Goal: Task Accomplishment & Management: Complete application form

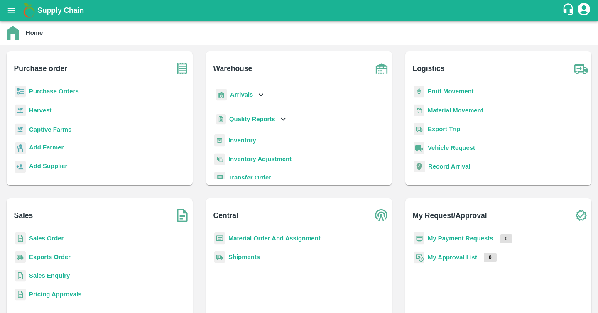
click at [49, 241] on b "Sales Order" at bounding box center [46, 238] width 34 height 7
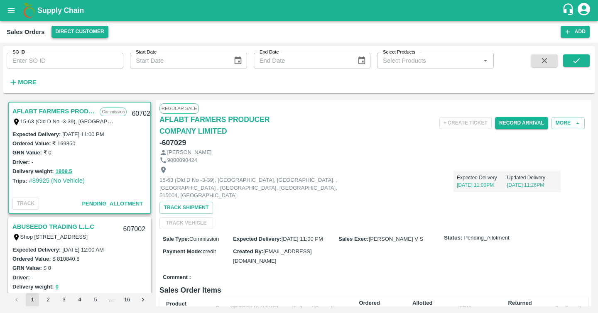
click at [89, 29] on button "Direct Customer" at bounding box center [79, 32] width 57 height 12
click at [89, 29] on div at bounding box center [299, 156] width 598 height 313
click at [89, 31] on button "Direct Customer" at bounding box center [79, 32] width 57 height 12
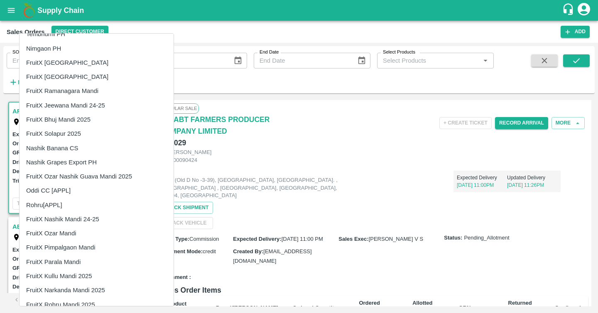
scroll to position [161, 0]
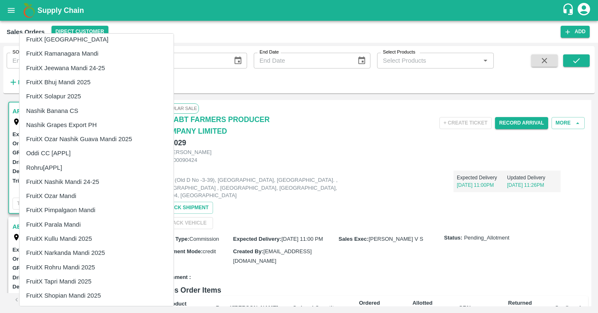
click at [257, 30] on div at bounding box center [299, 156] width 598 height 313
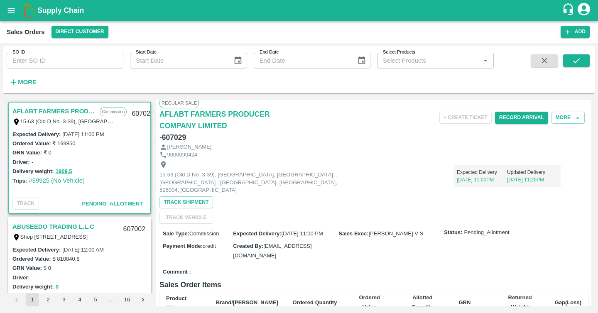
scroll to position [0, 0]
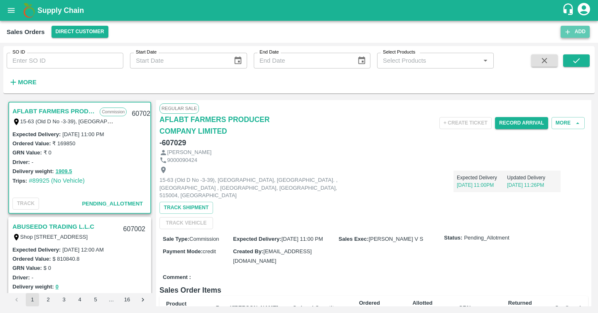
click at [582, 33] on button "Add" at bounding box center [574, 32] width 29 height 12
click at [88, 29] on button "Direct Customer" at bounding box center [79, 32] width 57 height 12
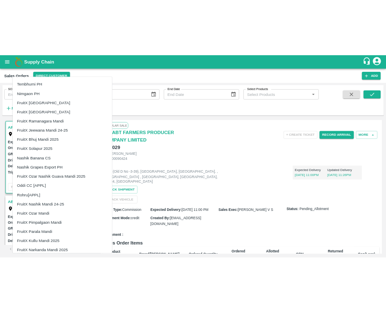
scroll to position [176, 0]
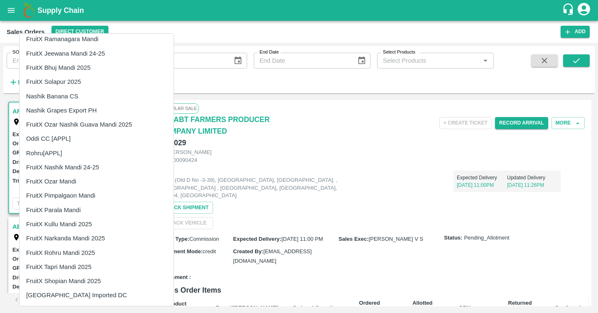
click at [57, 292] on li "[GEOGRAPHIC_DATA] Imported DC" at bounding box center [97, 295] width 154 height 14
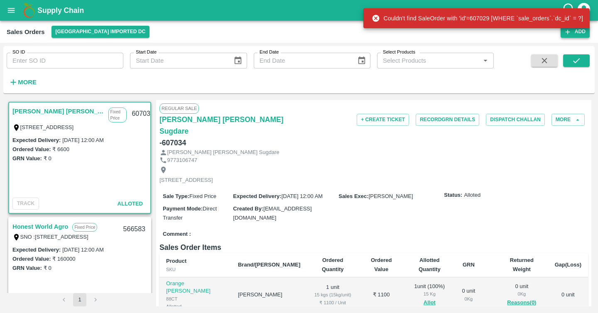
click at [576, 33] on button "Add" at bounding box center [574, 32] width 29 height 12
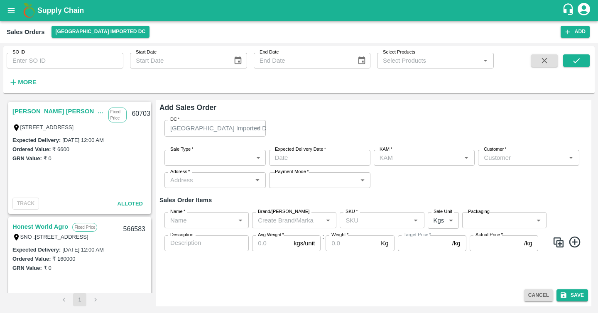
click at [492, 157] on input "Customer   *" at bounding box center [521, 157] width 83 height 11
type input "eesha"
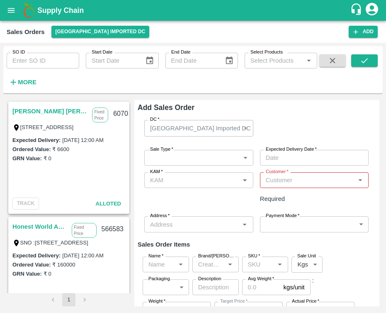
click at [306, 186] on div "Customer   *" at bounding box center [314, 180] width 109 height 16
type input "eesha"
click at [83, 145] on div "Ordered Value: ₹ 6600" at bounding box center [68, 148] width 113 height 9
click at [72, 287] on div "Expected Delivery : [DATE] 12:00 AM Ordered Value: ₹ 160000 GRN Value: ₹ 0" at bounding box center [69, 280] width 120 height 59
click at [59, 252] on label "Expected Delivery :" at bounding box center [36, 255] width 48 height 6
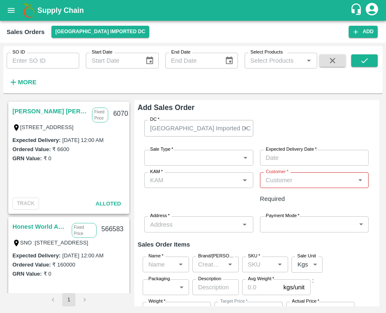
click at [47, 224] on link "Honest World Agro" at bounding box center [39, 226] width 55 height 11
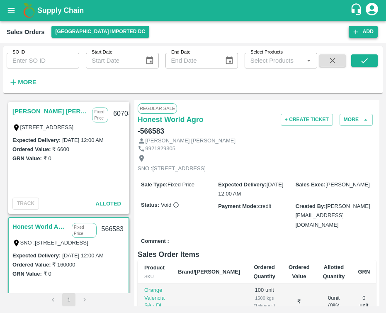
click at [362, 33] on button "Add" at bounding box center [363, 32] width 29 height 12
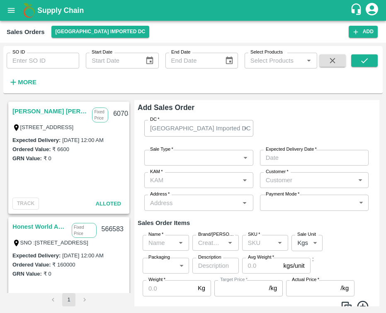
click at [327, 181] on input "Customer   *" at bounding box center [308, 180] width 90 height 11
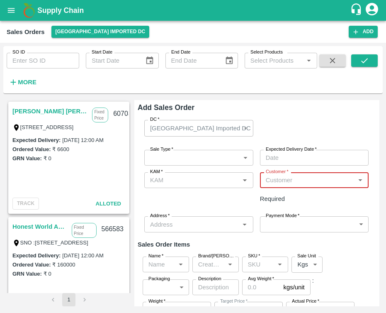
click at [209, 151] on body "Supply Chain Sales Orders [GEOGRAPHIC_DATA] Imported DC Add SO ID SO ID Start D…" at bounding box center [193, 156] width 386 height 313
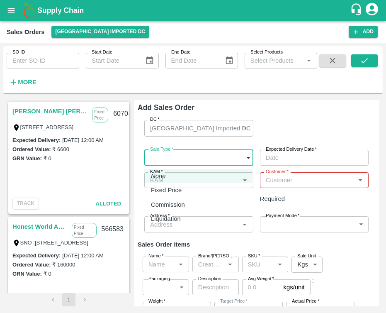
click at [196, 195] on li "Fixed Price" at bounding box center [198, 190] width 108 height 14
type input "1"
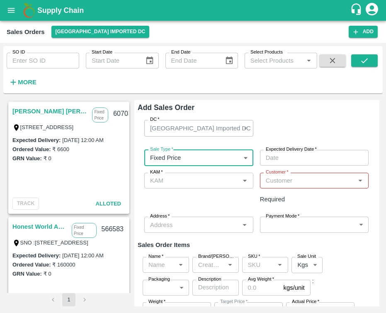
click at [310, 150] on label "Expected Delivery Date   *" at bounding box center [291, 149] width 51 height 7
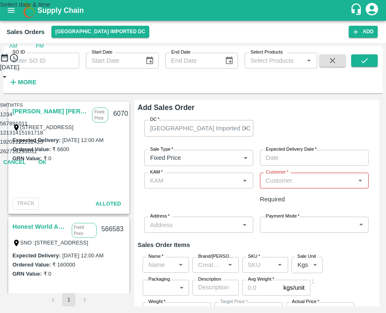
click at [28, 127] on button "11" at bounding box center [25, 123] width 6 height 6
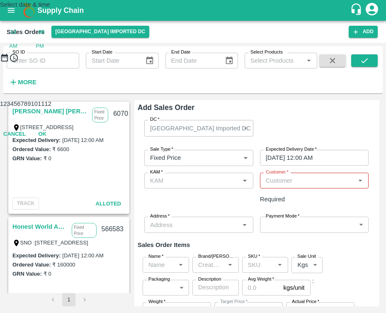
type input "[DATE] 12:00 AM"
click at [56, 142] on button "OK" at bounding box center [42, 134] width 27 height 15
click at [198, 186] on input "KAM   *" at bounding box center [187, 180] width 80 height 11
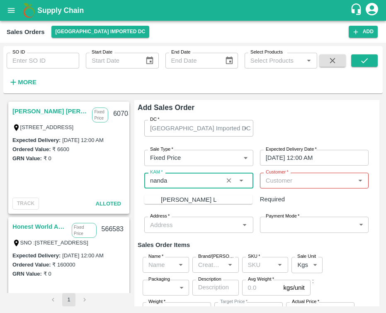
click at [210, 204] on div "[PERSON_NAME] L" at bounding box center [207, 199] width 92 height 9
click at [203, 204] on div "[PERSON_NAME] L" at bounding box center [207, 199] width 92 height 9
type input "[PERSON_NAME] L"
click at [325, 178] on input "Customer   *" at bounding box center [308, 180] width 90 height 11
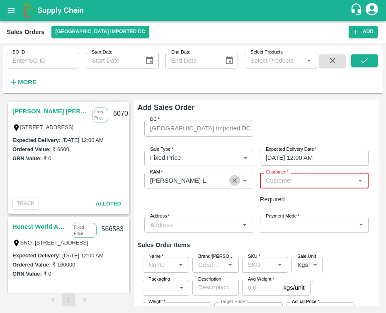
click at [232, 177] on icon "Clear" at bounding box center [235, 181] width 8 height 8
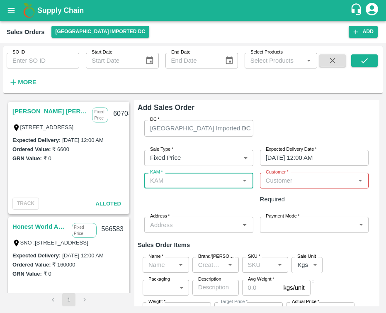
click at [210, 180] on input "KAM   *" at bounding box center [192, 180] width 90 height 11
click at [205, 197] on div "[PERSON_NAME] L" at bounding box center [207, 199] width 92 height 9
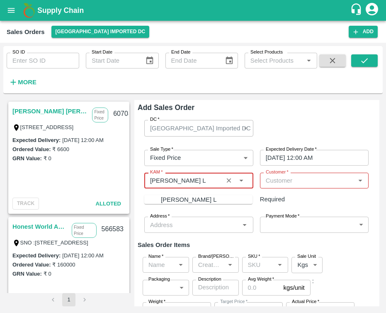
click at [190, 199] on div "[PERSON_NAME] L" at bounding box center [189, 199] width 56 height 9
type input "[PERSON_NAME] L"
click at [304, 178] on input "Customer   *" at bounding box center [308, 180] width 90 height 11
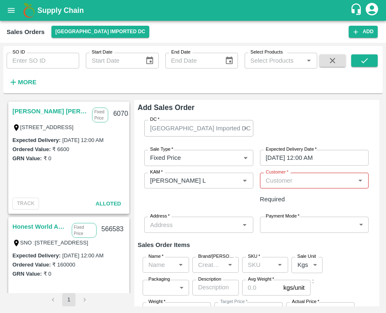
click at [304, 178] on input "Customer   *" at bounding box center [308, 180] width 90 height 11
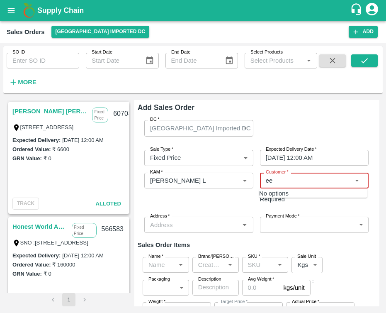
type input "e"
type input "sdfa"
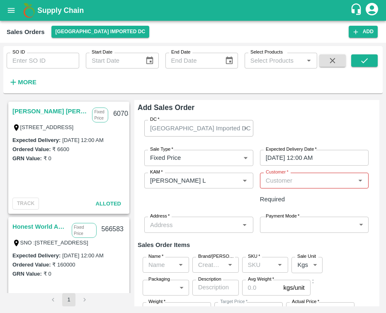
click at [303, 178] on input "Customer   *" at bounding box center [308, 180] width 90 height 11
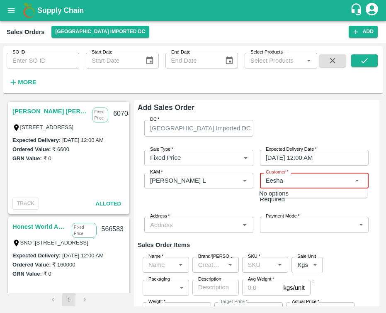
type input "Eesha"
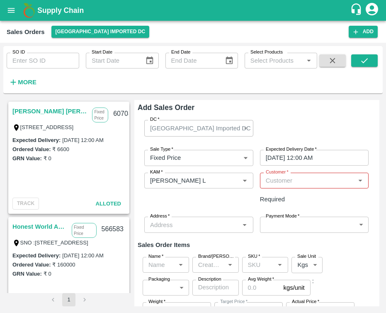
click at [288, 183] on input "Customer   *" at bounding box center [308, 180] width 90 height 11
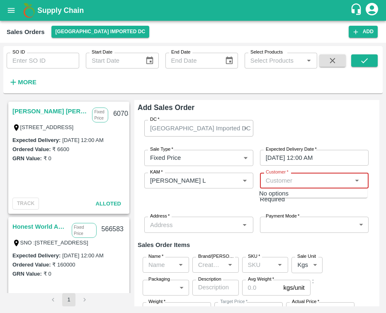
paste input "Eesha"
type input "Eesha"
